Goal: Task Accomplishment & Management: Complete application form

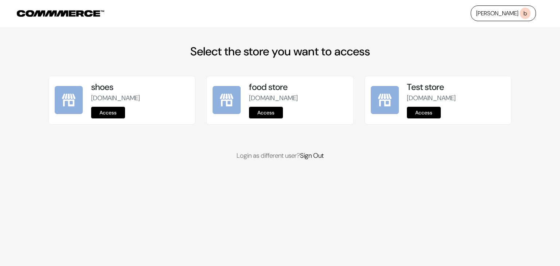
click at [431, 111] on link "Access" at bounding box center [424, 113] width 34 height 12
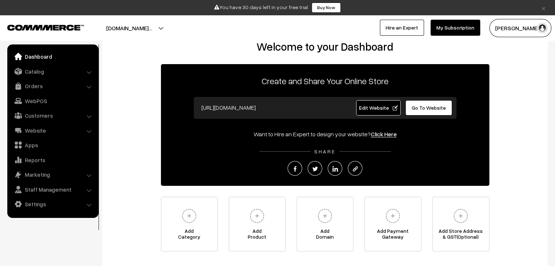
scroll to position [20, 0]
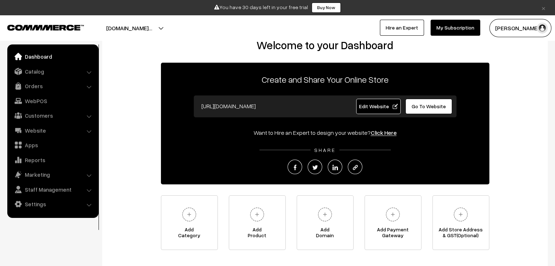
click at [372, 107] on span "Edit Website" at bounding box center [377, 106] width 39 height 6
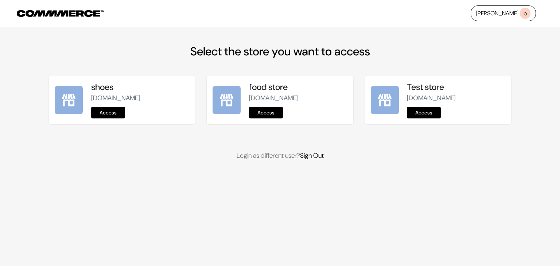
click at [427, 110] on link "Access" at bounding box center [424, 113] width 34 height 12
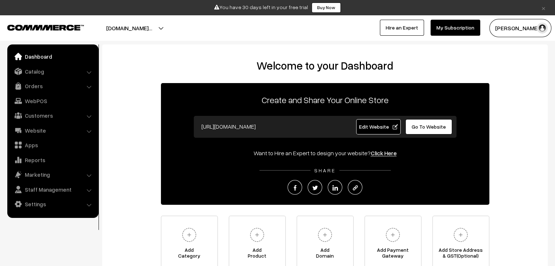
click at [522, 31] on button "[PERSON_NAME]" at bounding box center [520, 28] width 62 height 18
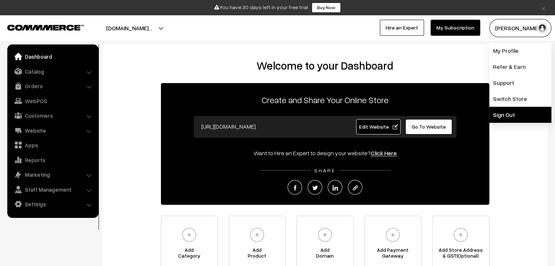
click at [505, 115] on link "Sign Out" at bounding box center [520, 115] width 62 height 16
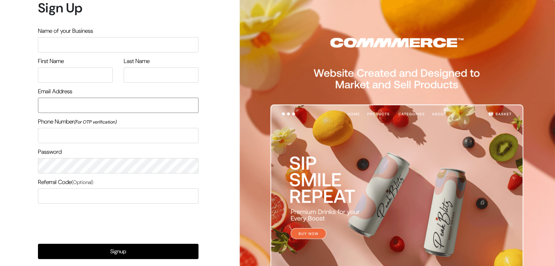
type input "[PERSON_NAME][EMAIL_ADDRESS][DOMAIN_NAME]"
click at [92, 49] on input "text" at bounding box center [118, 44] width 160 height 15
type input "Men watch"
click at [96, 79] on input "text" at bounding box center [75, 74] width 75 height 15
type input "[PERSON_NAME][EMAIL_ADDRESS][DOMAIN_NAME]"
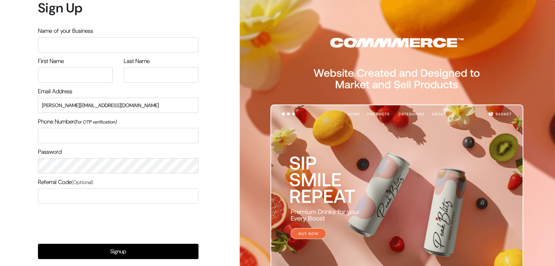
click at [133, 44] on input "text" at bounding box center [118, 44] width 160 height 15
type input "Men watch"
click at [77, 77] on input "text" at bounding box center [75, 74] width 75 height 15
type input "Bipin"
click at [152, 73] on input "text" at bounding box center [161, 74] width 75 height 15
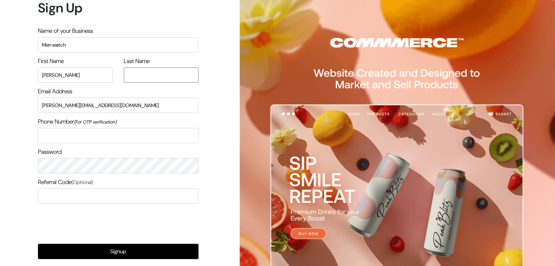
type input "singh"
click at [80, 138] on input "text" at bounding box center [118, 135] width 160 height 15
type input "9902735955"
click at [61, 195] on input "text" at bounding box center [118, 196] width 160 height 15
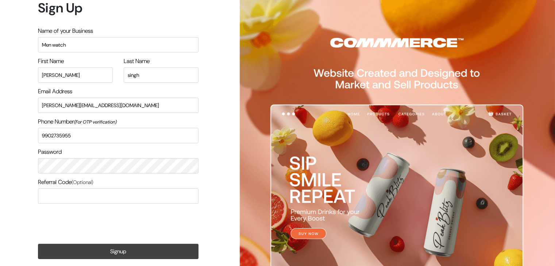
click at [93, 250] on button "Signup" at bounding box center [118, 251] width 160 height 15
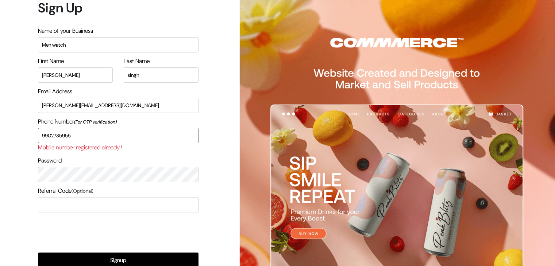
click at [96, 130] on input "9902735955" at bounding box center [118, 135] width 160 height 15
type input "9"
click at [96, 130] on input "text" at bounding box center [118, 135] width 160 height 15
type input "8792466435"
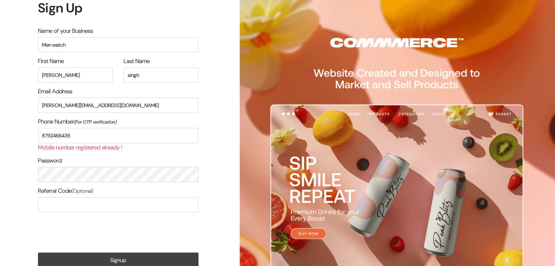
click at [76, 256] on button "Signup" at bounding box center [118, 260] width 160 height 15
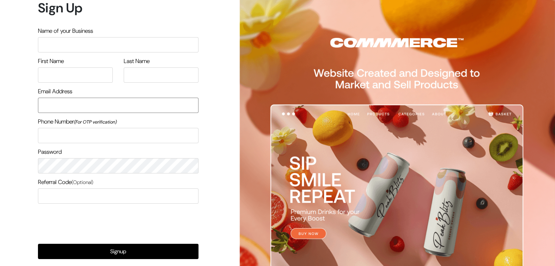
type input "[PERSON_NAME][EMAIL_ADDRESS][DOMAIN_NAME]"
click at [165, 46] on input "text" at bounding box center [118, 44] width 160 height 15
type input "Men watch"
click at [96, 69] on input "text" at bounding box center [75, 74] width 75 height 15
type input "Bp"
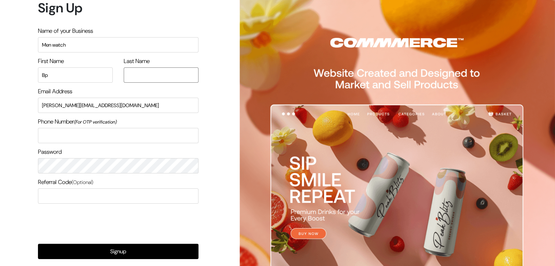
click at [149, 74] on input "text" at bounding box center [161, 74] width 75 height 15
type input "singh"
click at [99, 133] on input "text" at bounding box center [118, 135] width 160 height 15
type input "9902735955"
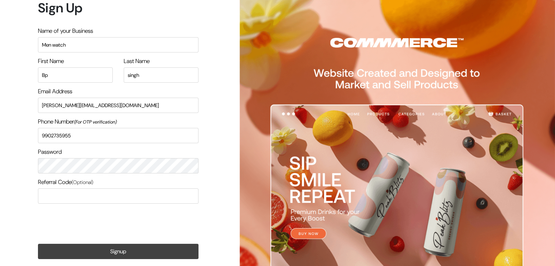
click at [105, 258] on button "Signup" at bounding box center [118, 251] width 160 height 15
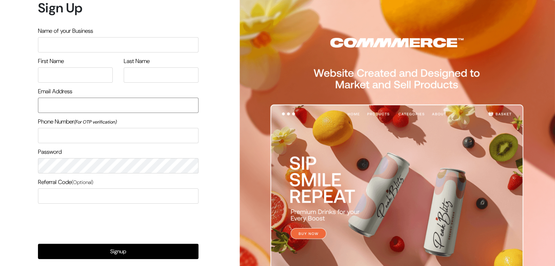
type input "[PERSON_NAME][EMAIL_ADDRESS][DOMAIN_NAME]"
click at [67, 9] on h1 "Sign Up" at bounding box center [118, 8] width 160 height 16
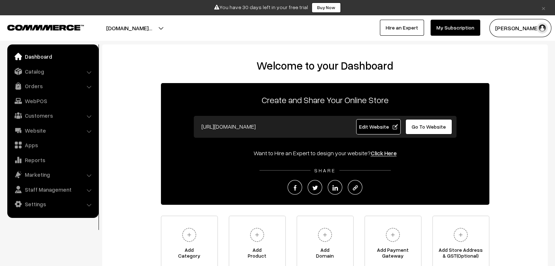
click at [381, 127] on span "Edit Website" at bounding box center [377, 127] width 39 height 6
